Goal: Task Accomplishment & Management: Use online tool/utility

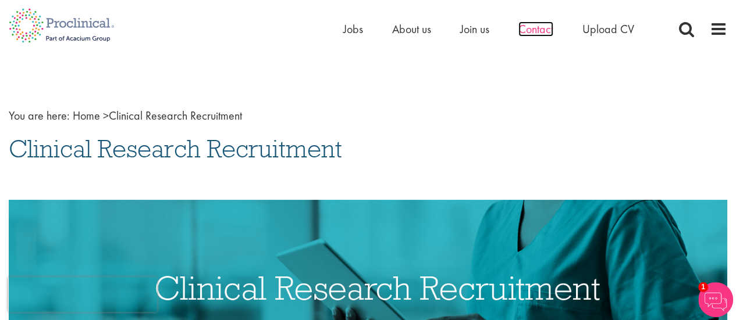
click at [535, 30] on span "Contact" at bounding box center [535, 29] width 35 height 15
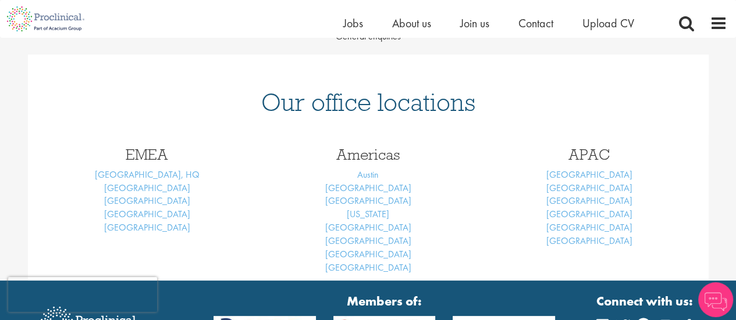
scroll to position [142, 0]
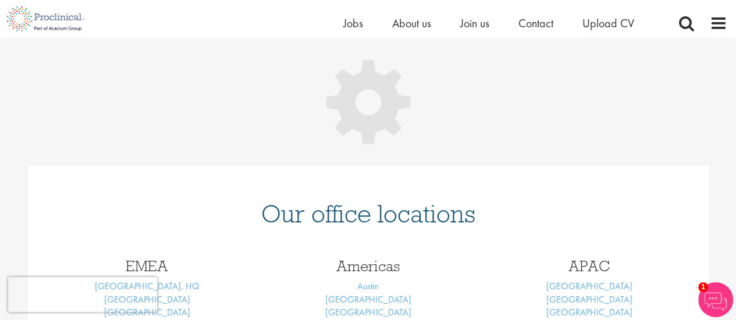
click at [735, 120] on html "This website uses cookies. By continuing to use this site, you are giving your …" at bounding box center [368, 207] width 736 height 699
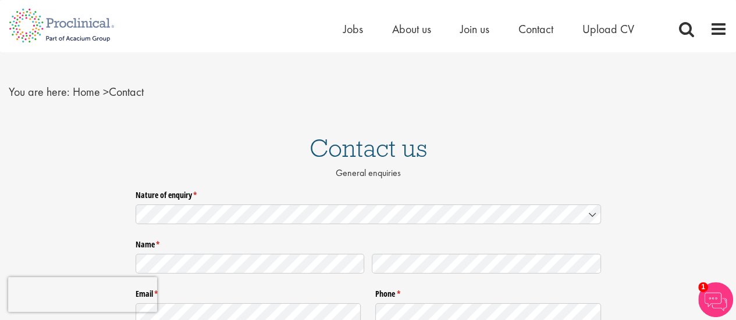
scroll to position [0, 0]
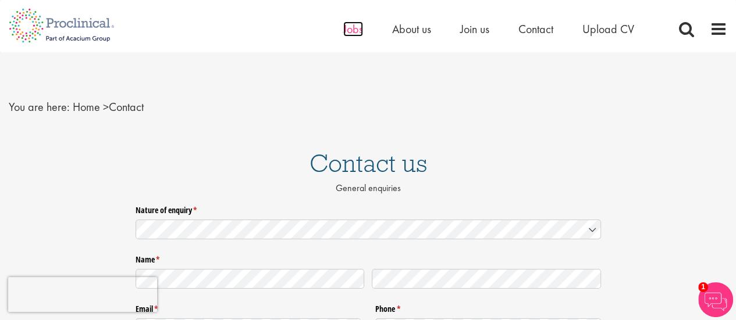
click at [356, 30] on span "Jobs" at bounding box center [353, 29] width 20 height 15
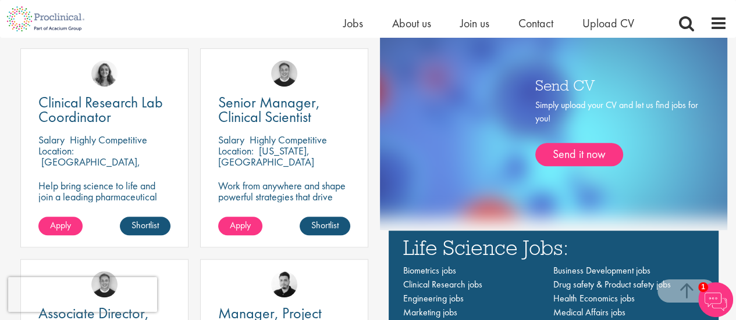
scroll to position [637, 0]
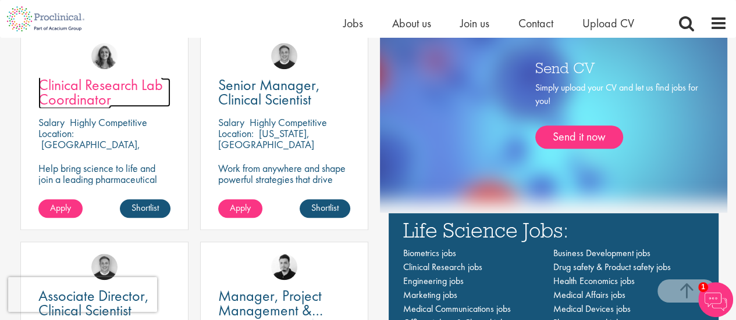
click at [108, 83] on span "Clinical Research Lab Coordinator" at bounding box center [100, 92] width 124 height 34
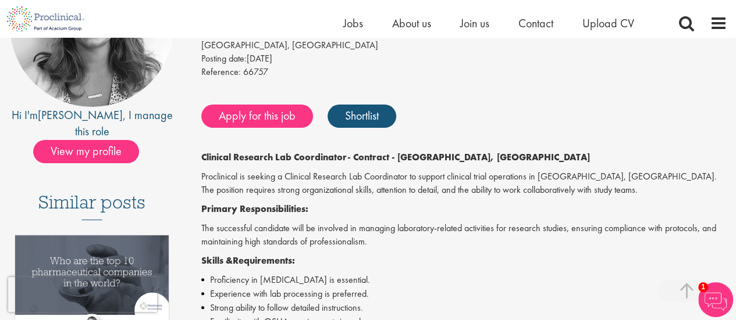
scroll to position [181, 0]
